Goal: Book appointment/travel/reservation

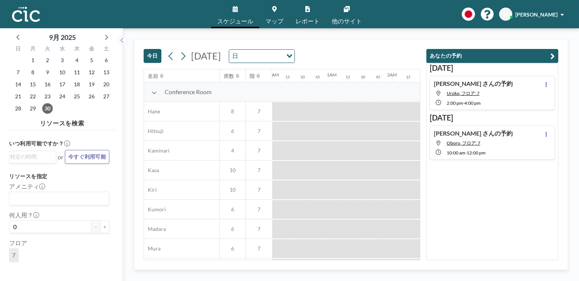
scroll to position [280, 602]
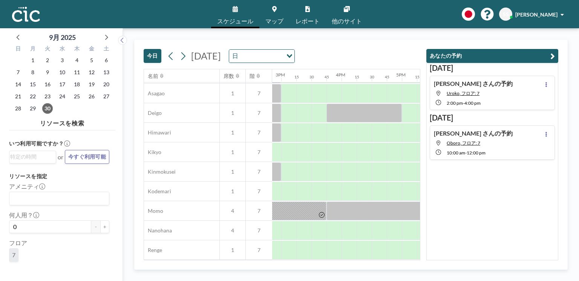
scroll to position [253, 888]
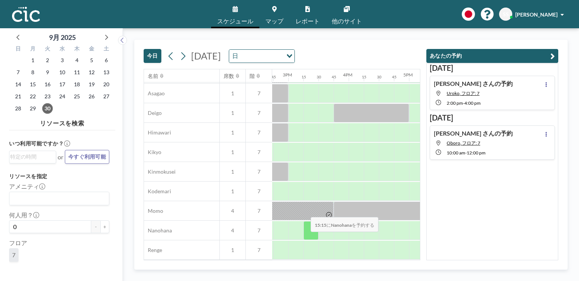
click at [305, 239] on div at bounding box center [310, 230] width 15 height 19
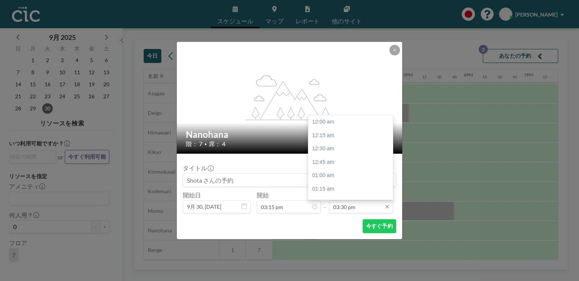
scroll to position [832, 0]
click at [337, 162] on div "04:15 pm" at bounding box center [351, 163] width 87 height 14
type input "04:15 pm"
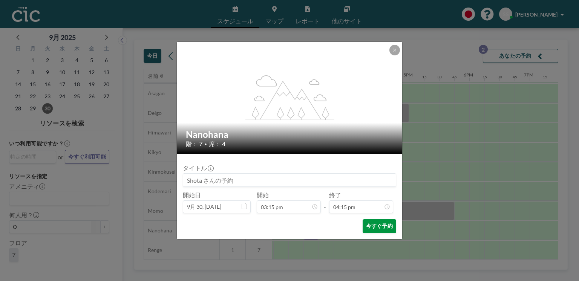
click at [383, 221] on button "今すぐ予約" at bounding box center [380, 226] width 34 height 14
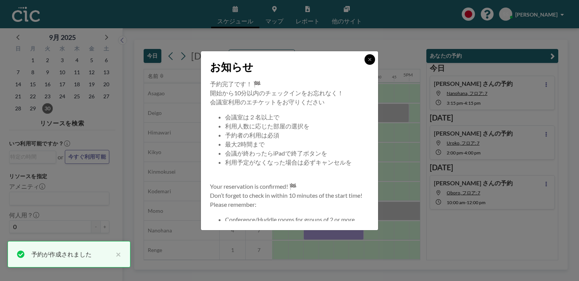
click at [372, 59] on button at bounding box center [370, 59] width 11 height 11
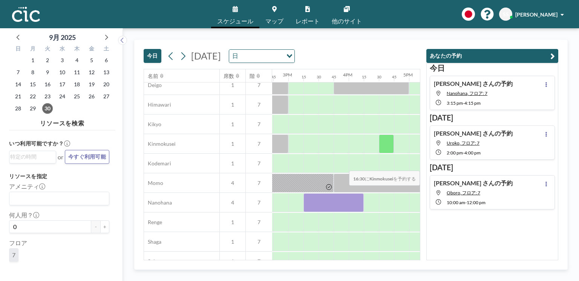
scroll to position [309, 888]
